Goal: Navigation & Orientation: Find specific page/section

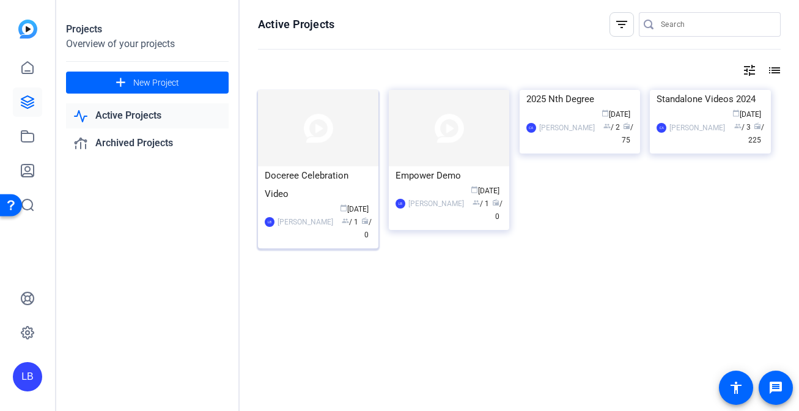
click at [309, 194] on div "Doceree Celebration Video" at bounding box center [318, 184] width 107 height 37
click at [335, 156] on img at bounding box center [318, 128] width 120 height 76
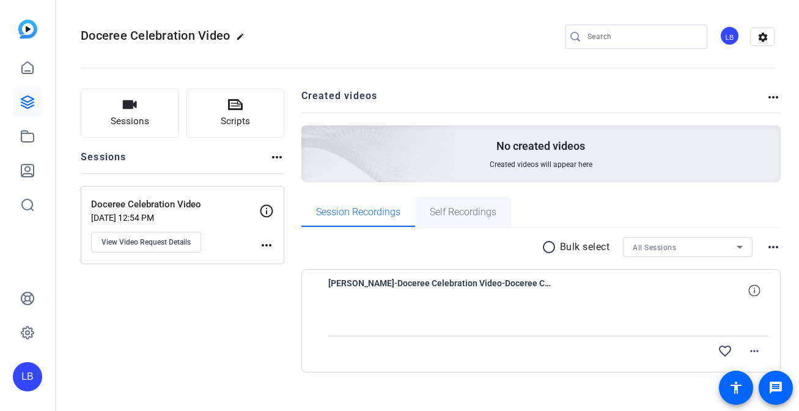
click at [473, 212] on span "Self Recordings" at bounding box center [463, 212] width 67 height 10
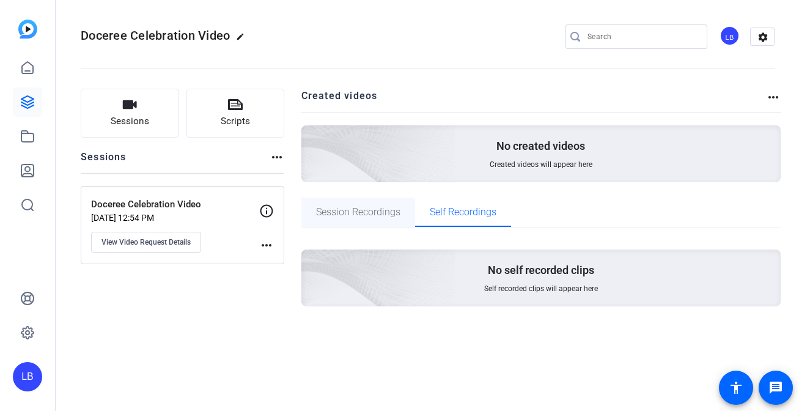
click at [375, 208] on span "Session Recordings" at bounding box center [358, 212] width 84 height 10
